Goal: Navigation & Orientation: Find specific page/section

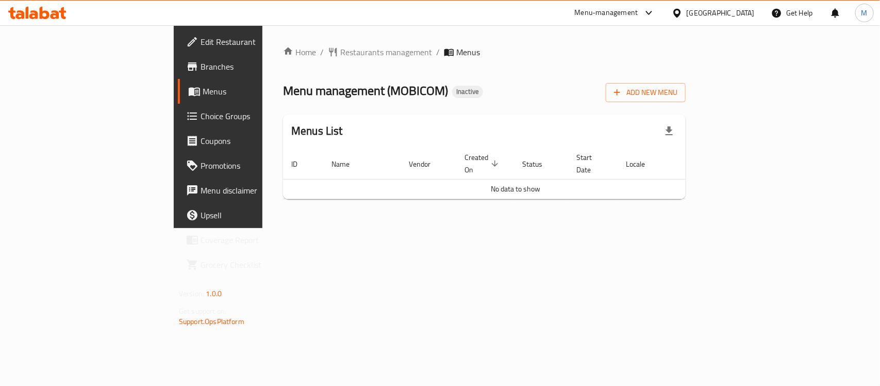
click at [200, 61] on span "Branches" at bounding box center [256, 66] width 112 height 12
click at [200, 62] on span "Branches" at bounding box center [256, 66] width 112 height 12
click at [340, 54] on span "Restaurants management" at bounding box center [386, 52] width 92 height 12
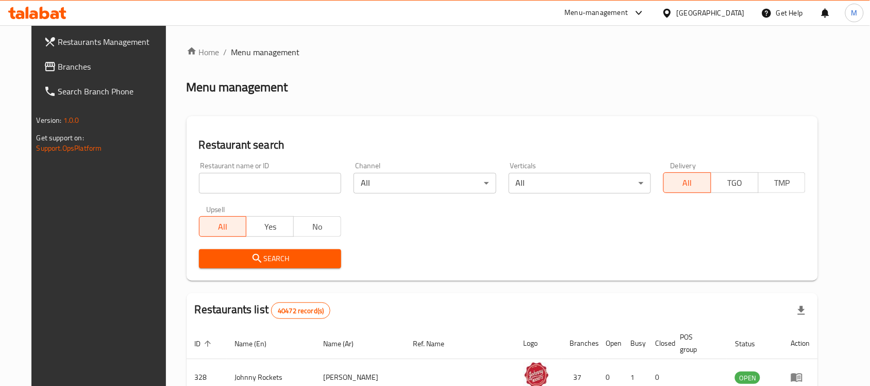
click at [62, 70] on span "Branches" at bounding box center [113, 66] width 110 height 12
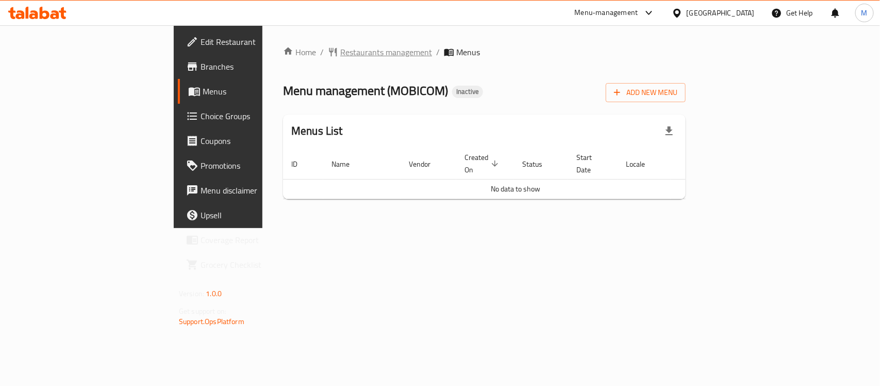
click at [340, 50] on span "Restaurants management" at bounding box center [386, 52] width 92 height 12
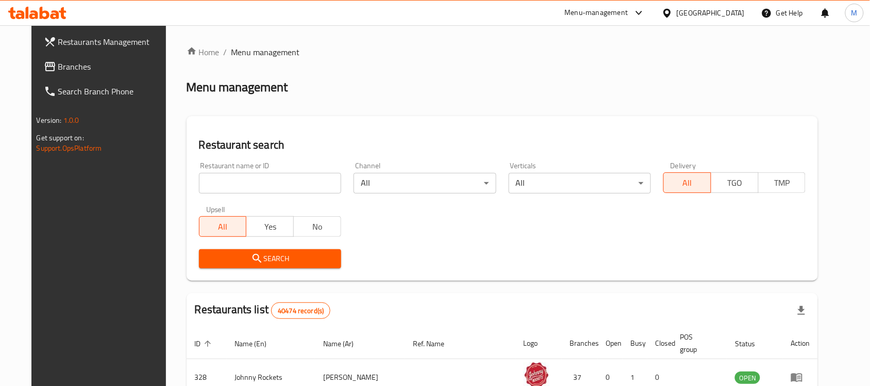
click at [58, 65] on span "Branches" at bounding box center [113, 66] width 110 height 12
